Goal: Task Accomplishment & Management: Manage account settings

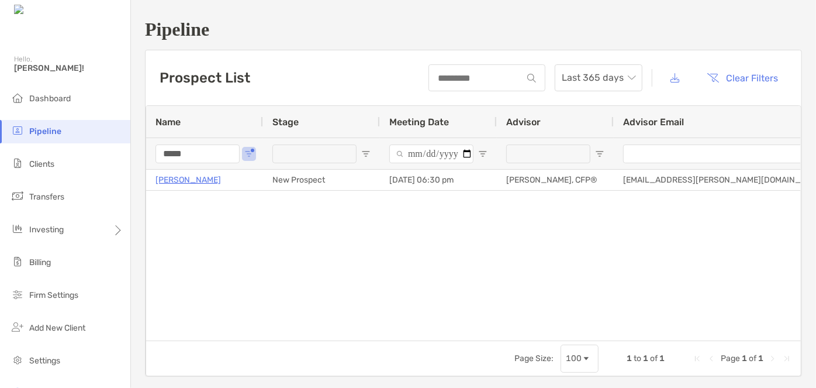
click at [193, 159] on input "*****" at bounding box center [198, 153] width 84 height 19
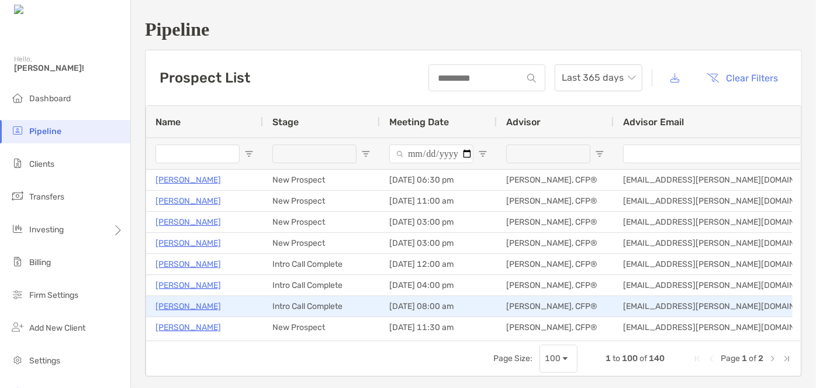
click at [182, 308] on p "[PERSON_NAME]" at bounding box center [188, 306] width 65 height 15
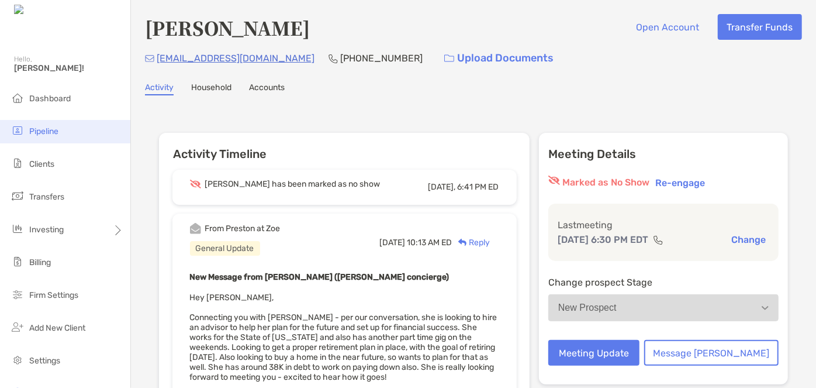
click at [51, 133] on span "Pipeline" at bounding box center [43, 131] width 29 height 10
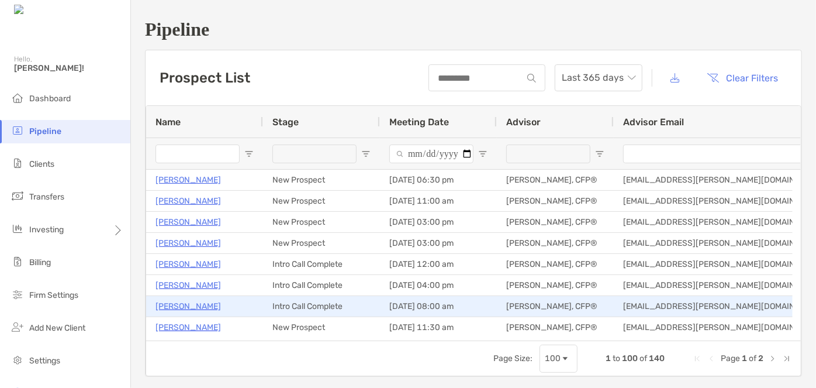
click at [195, 309] on p "[PERSON_NAME]" at bounding box center [188, 306] width 65 height 15
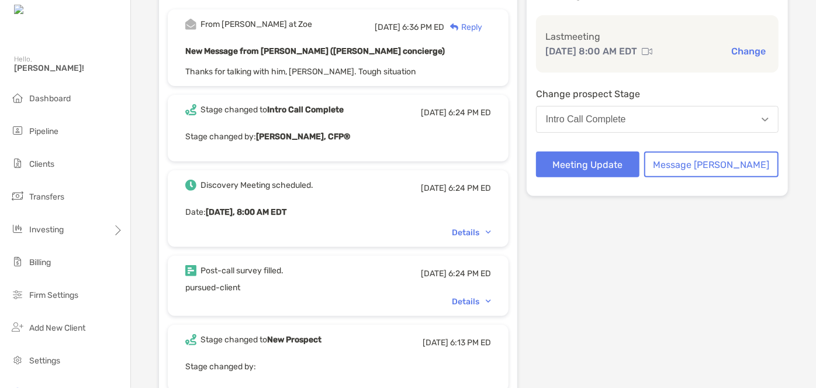
scroll to position [212, 0]
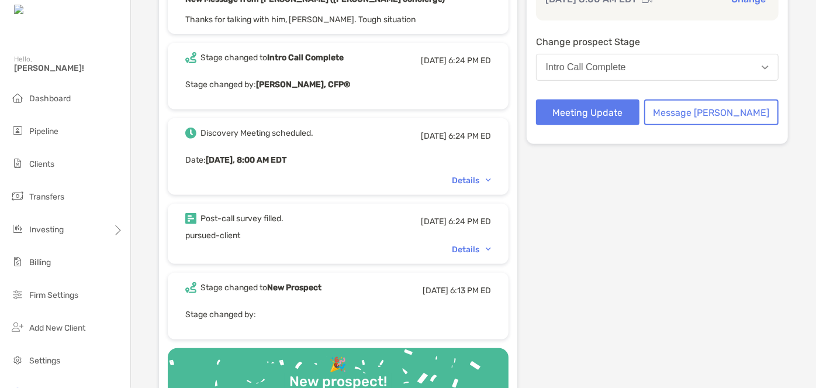
click at [476, 247] on div "Details" at bounding box center [471, 249] width 39 height 10
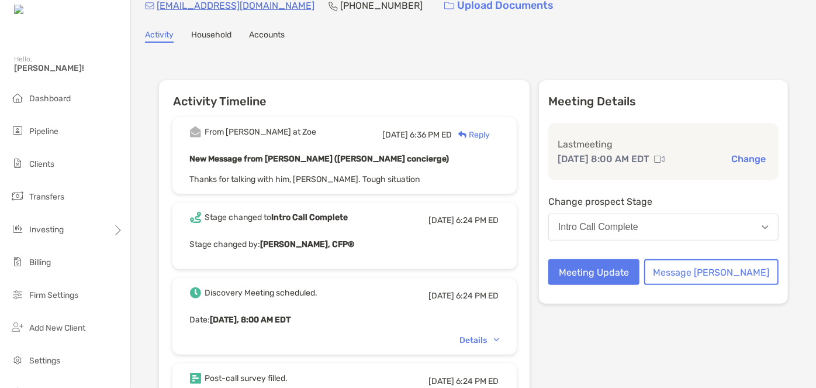
scroll to position [0, 0]
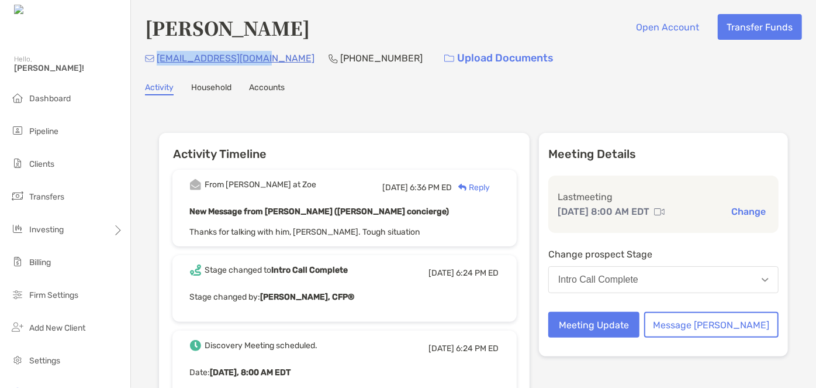
drag, startPoint x: 270, startPoint y: 61, endPoint x: 154, endPoint y: 63, distance: 115.2
click at [154, 63] on div "[EMAIL_ADDRESS][DOMAIN_NAME] [PHONE_NUMBER] Upload Documents" at bounding box center [473, 58] width 657 height 25
copy p "[EMAIL_ADDRESS][DOMAIN_NAME]"
drag, startPoint x: 331, startPoint y: 31, endPoint x: 146, endPoint y: 30, distance: 185.4
click at [146, 30] on h4 "[PERSON_NAME]" at bounding box center [227, 27] width 165 height 27
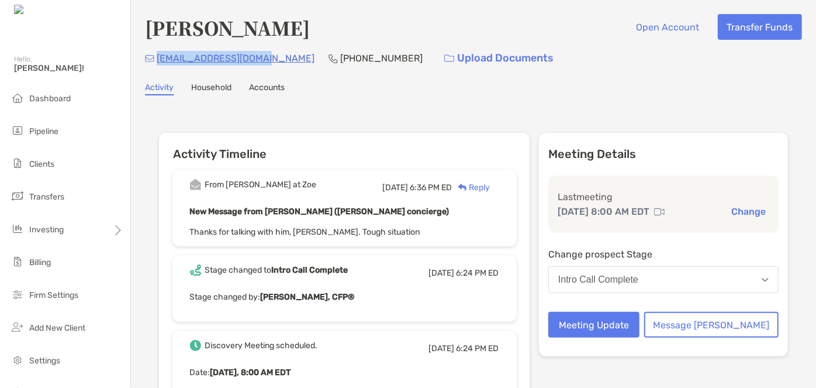
copy h4 "[PERSON_NAME]"
click at [638, 275] on div "Intro Call Complete" at bounding box center [598, 279] width 80 height 11
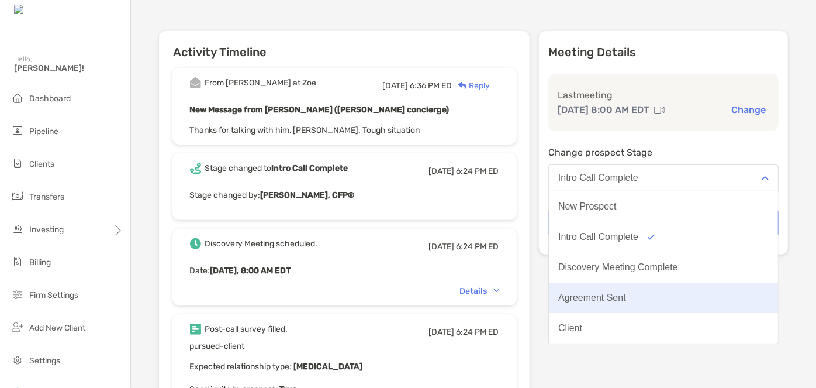
scroll to position [106, 0]
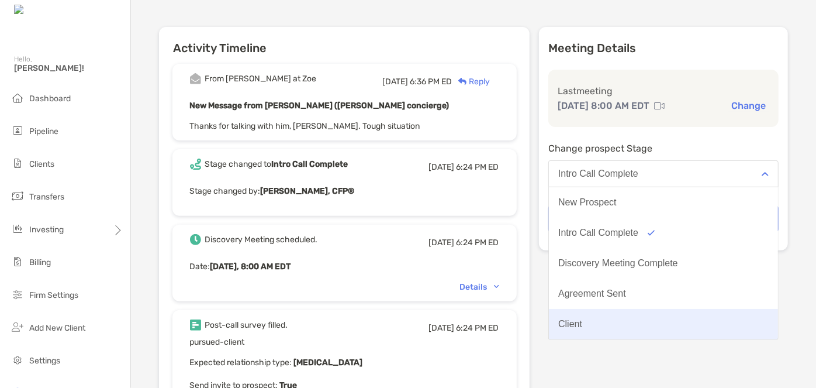
click at [638, 314] on button "Client" at bounding box center [663, 324] width 229 height 30
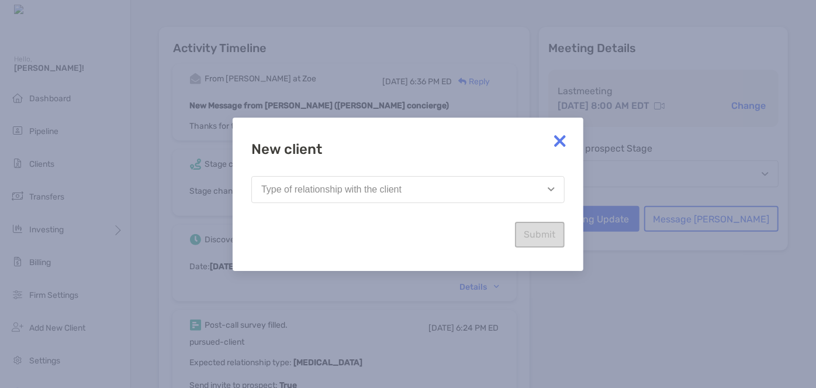
click at [361, 174] on div "New client Type of relationship with the client Submit" at bounding box center [407, 194] width 313 height 106
click at [360, 181] on button "Type of relationship with the client" at bounding box center [407, 189] width 313 height 27
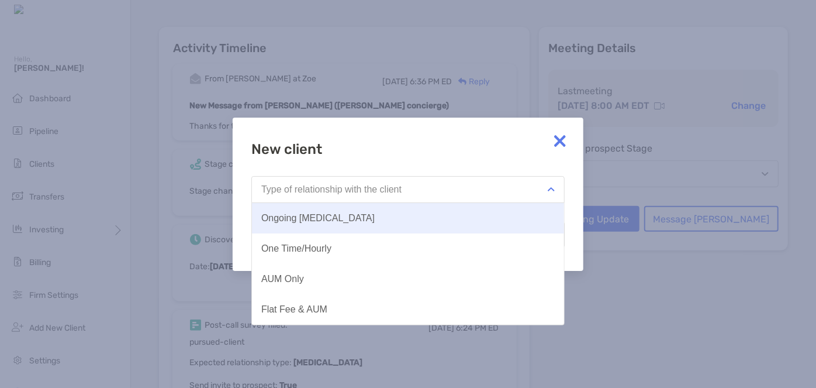
click at [332, 222] on div "Ongoing [MEDICAL_DATA]" at bounding box center [317, 218] width 113 height 11
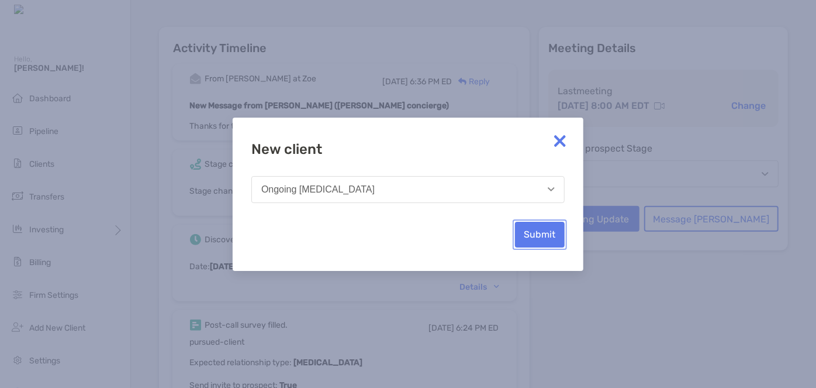
click at [542, 228] on button "Submit" at bounding box center [540, 235] width 50 height 26
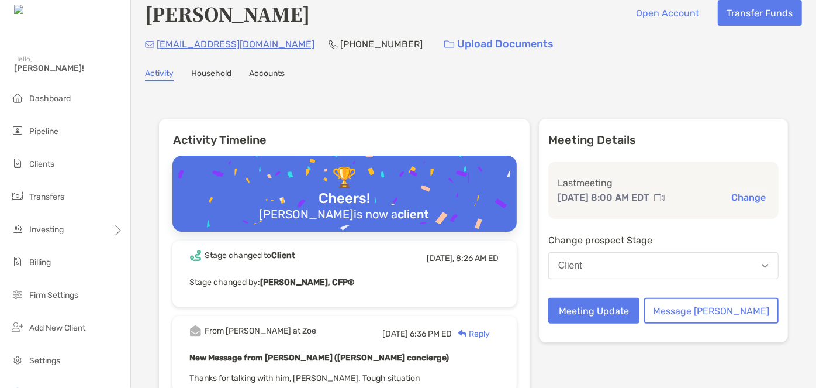
scroll to position [0, 0]
